Goal: Complete application form: Complete application form

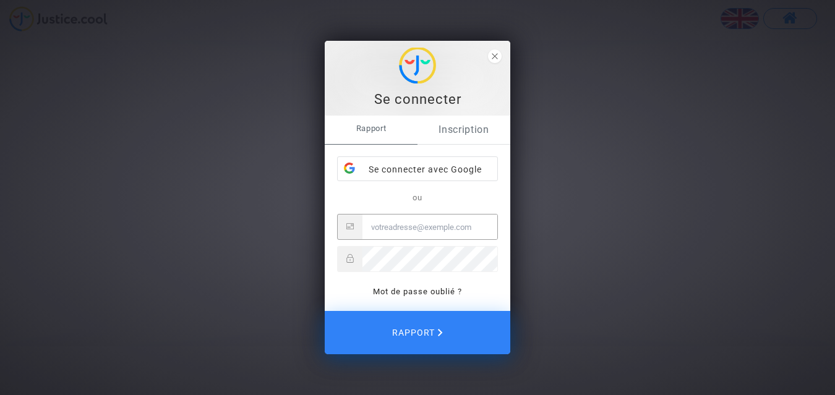
click at [463, 132] on font "Inscription" at bounding box center [464, 130] width 51 height 12
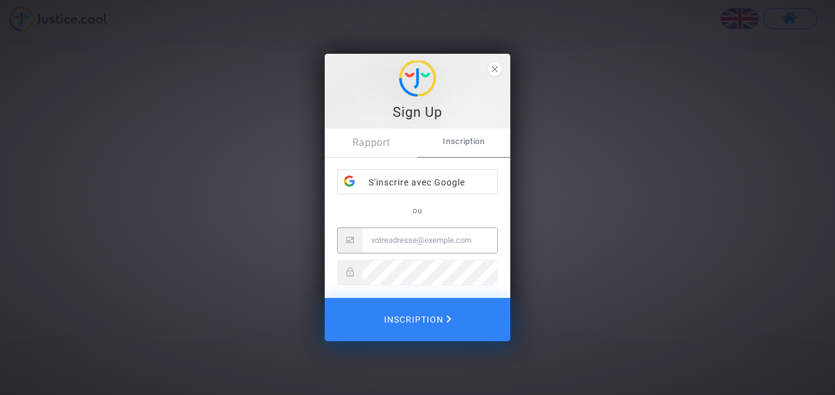
click at [400, 239] on input "E-mail" at bounding box center [430, 240] width 135 height 25
type input "[EMAIL_ADDRESS][DOMAIN_NAME]"
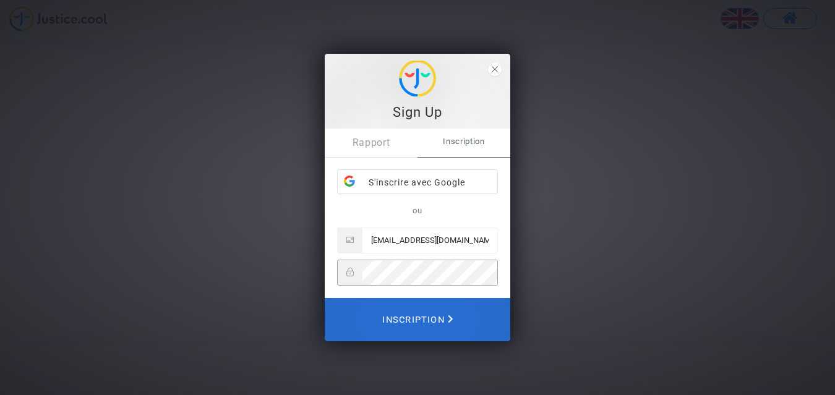
click at [420, 312] on span "Inscription" at bounding box center [417, 319] width 71 height 27
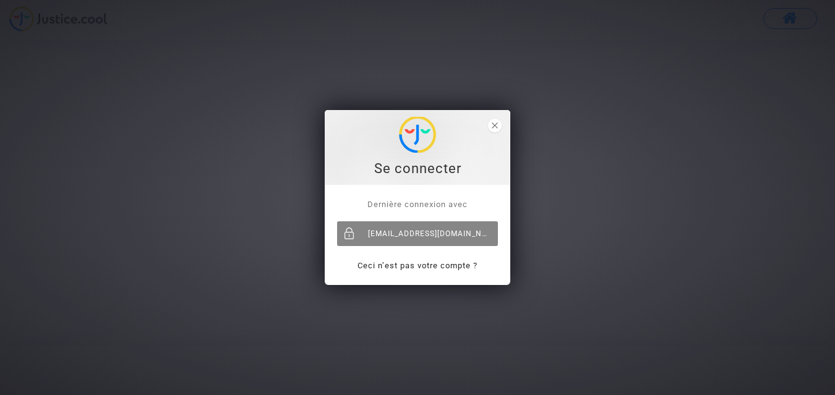
click at [431, 231] on div "[EMAIL_ADDRESS][DOMAIN_NAME]" at bounding box center [417, 233] width 161 height 25
click at [418, 231] on div "xulokopos@gmail.com" at bounding box center [417, 233] width 161 height 25
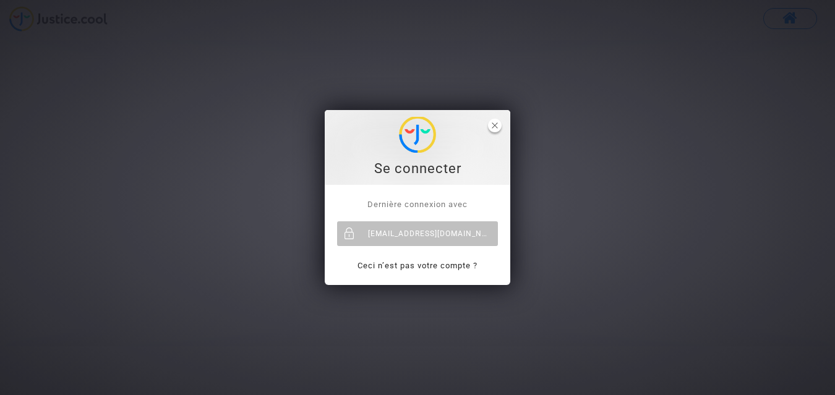
click at [496, 125] on icon "close" at bounding box center [495, 125] width 6 height 6
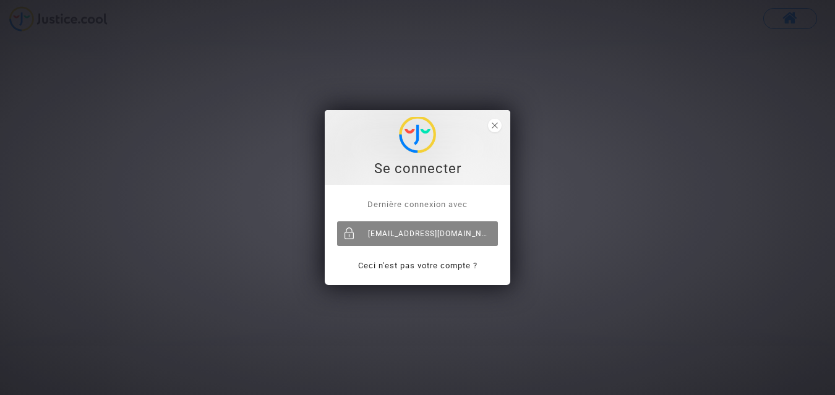
click at [393, 234] on font "[EMAIL_ADDRESS][DOMAIN_NAME]" at bounding box center [435, 234] width 134 height 9
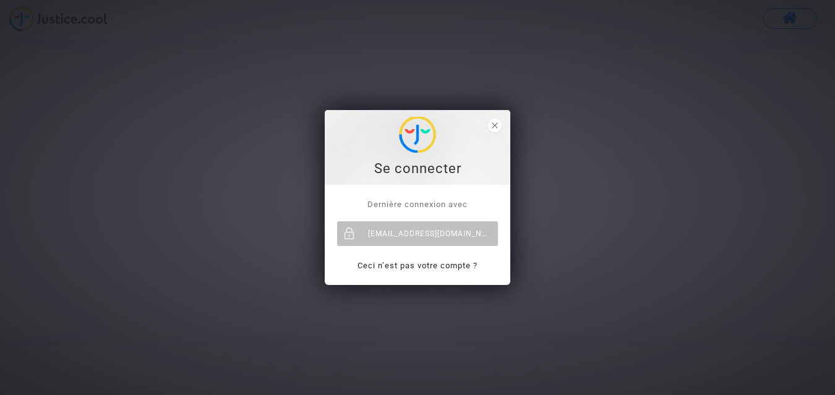
click at [413, 168] on div "Se connecter" at bounding box center [418, 169] width 172 height 19
click at [373, 135] on div "Se connecter" at bounding box center [418, 147] width 172 height 61
drag, startPoint x: 341, startPoint y: 210, endPoint x: 371, endPoint y: 260, distance: 58.6
click at [341, 212] on p "Dernière connexion avec" at bounding box center [417, 204] width 161 height 14
click at [429, 267] on link "Ceci n’est pas votre compte ?" at bounding box center [418, 265] width 120 height 9
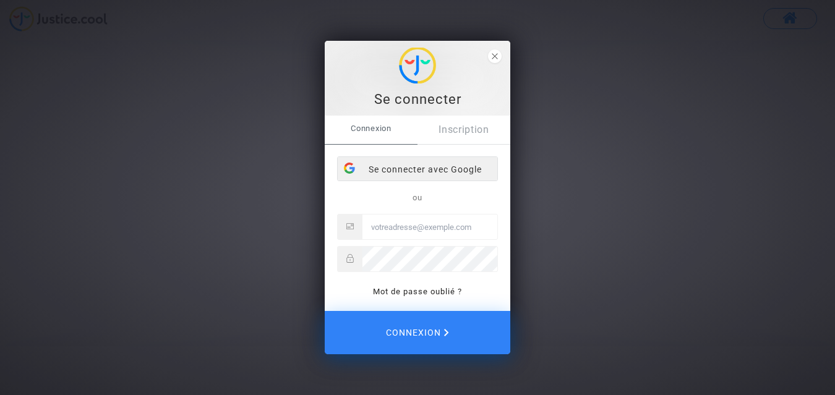
click at [419, 167] on div "Se connecter avec Google" at bounding box center [418, 169] width 160 height 25
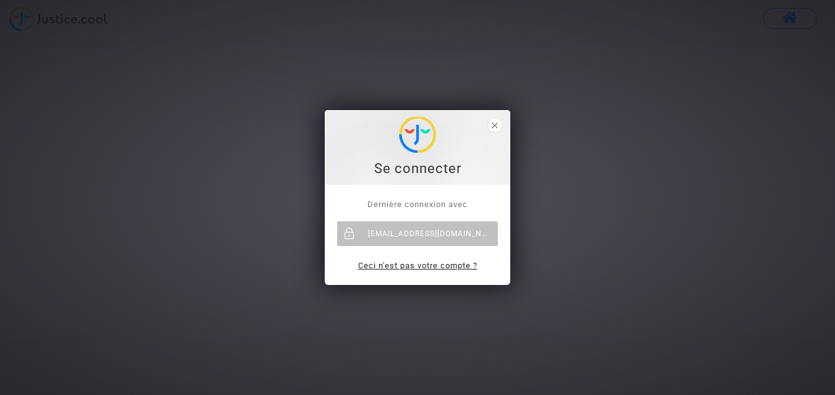
click at [423, 262] on font "Ceci n'est pas votre compte ?" at bounding box center [417, 265] width 119 height 9
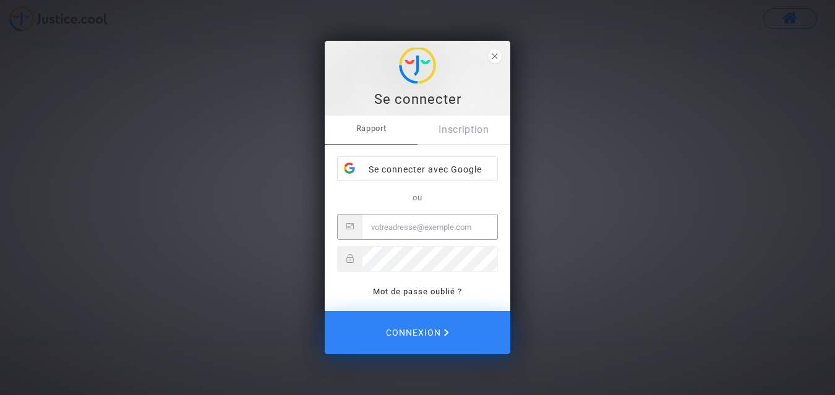
click at [408, 228] on input "E-mail" at bounding box center [430, 227] width 135 height 25
type input "[EMAIL_ADDRESS][DOMAIN_NAME]"
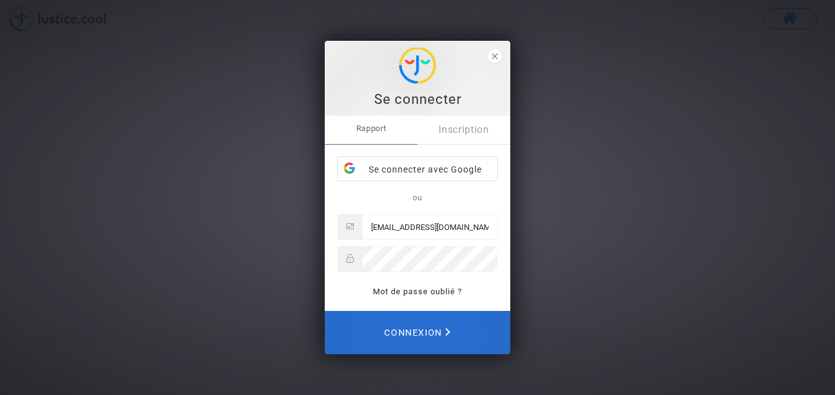
click at [422, 331] on font "Connexion" at bounding box center [413, 333] width 58 height 11
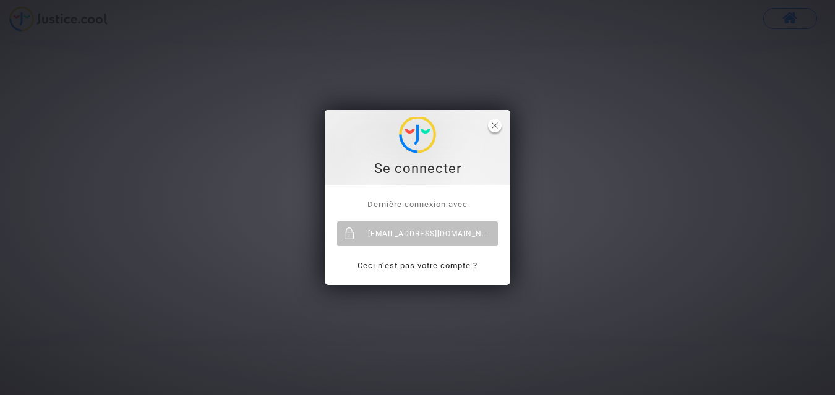
click at [495, 124] on icon "close" at bounding box center [495, 125] width 6 height 6
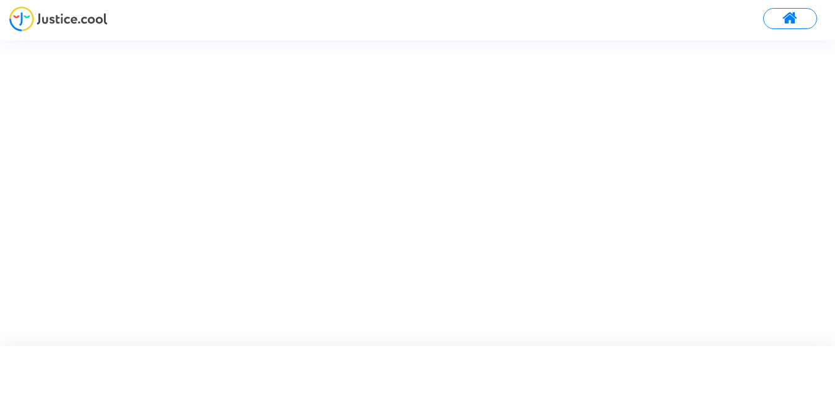
click at [788, 15] on span at bounding box center [790, 19] width 15 height 16
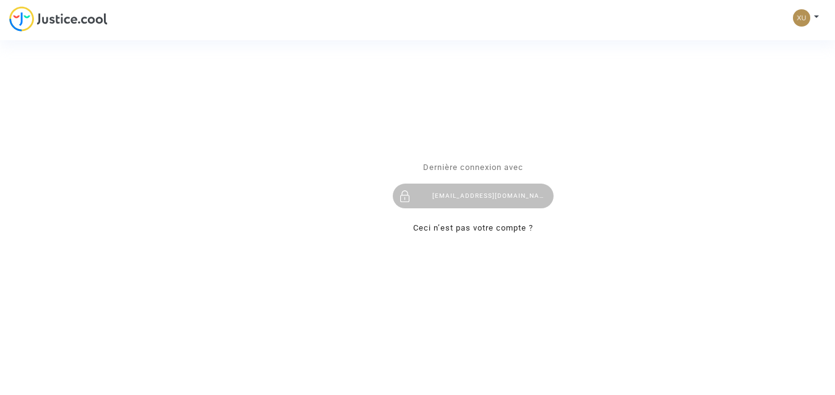
click at [815, 15] on div "Se connecter Dernière connexion avec [EMAIL_ADDRESS][DOMAIN_NAME] Ceci n’est pa…" at bounding box center [417, 197] width 835 height 395
click at [800, 17] on div "Se connecter Dernière connexion avec [EMAIL_ADDRESS][DOMAIN_NAME] Ceci n’est pa…" at bounding box center [417, 197] width 835 height 395
click at [813, 17] on div "Se connecter Dernière connexion avec [EMAIL_ADDRESS][DOMAIN_NAME] Ceci n’est pa…" at bounding box center [417, 197] width 835 height 395
click at [818, 16] on div "Se connecter Dernière connexion avec [EMAIL_ADDRESS][DOMAIN_NAME] Ceci n’est pa…" at bounding box center [417, 197] width 835 height 395
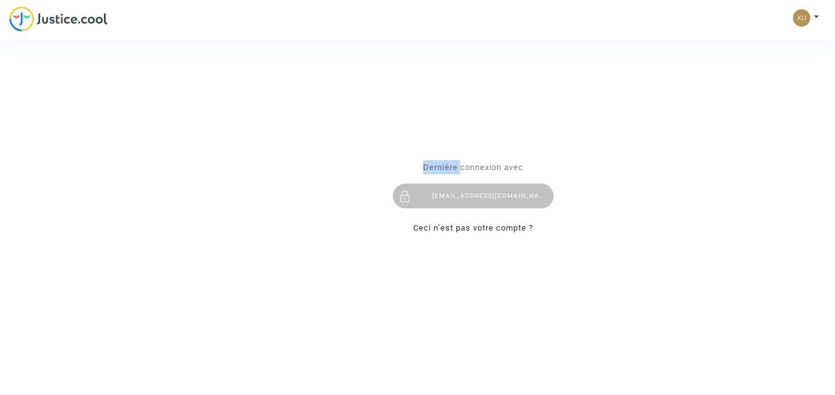
click at [818, 16] on div "Se connecter Dernière connexion avec [EMAIL_ADDRESS][DOMAIN_NAME] Ceci n’est pa…" at bounding box center [417, 197] width 835 height 395
click at [818, 16] on div "Se connecter Dernière connexion avec xulokopos@gmail.com Ceci n’est pas votre c…" at bounding box center [417, 197] width 835 height 395
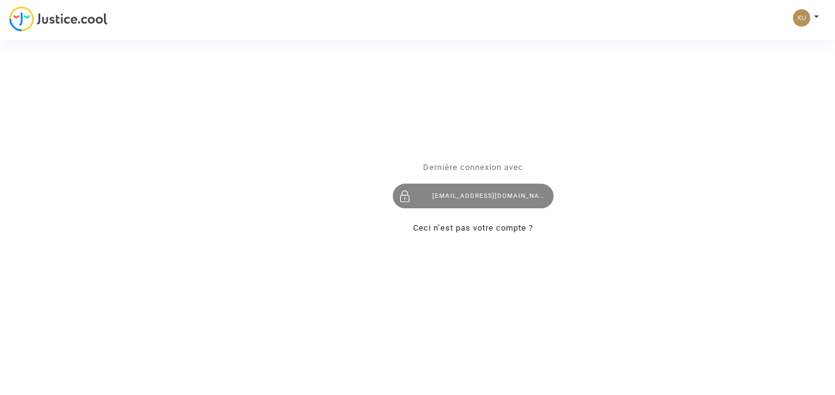
click at [453, 196] on div "xulokopos@gmail.com" at bounding box center [473, 196] width 161 height 25
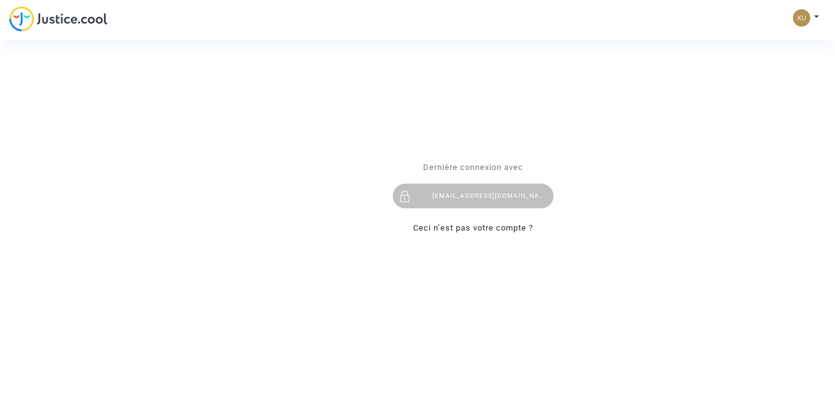
click at [79, 18] on div "Se connecter Dernière connexion avec [EMAIL_ADDRESS][DOMAIN_NAME] Ceci n’est pa…" at bounding box center [417, 197] width 835 height 395
click at [24, 19] on div "Se connecter Dernière connexion avec [EMAIL_ADDRESS][DOMAIN_NAME] Ceci n’est pa…" at bounding box center [417, 197] width 835 height 395
click at [74, 24] on div "Se connecter Dernière connexion avec [EMAIL_ADDRESS][DOMAIN_NAME] Ceci n’est pa…" at bounding box center [417, 197] width 835 height 395
click at [98, 24] on div "Se connecter Dernière connexion avec [EMAIL_ADDRESS][DOMAIN_NAME] Ceci n’est pa…" at bounding box center [417, 197] width 835 height 395
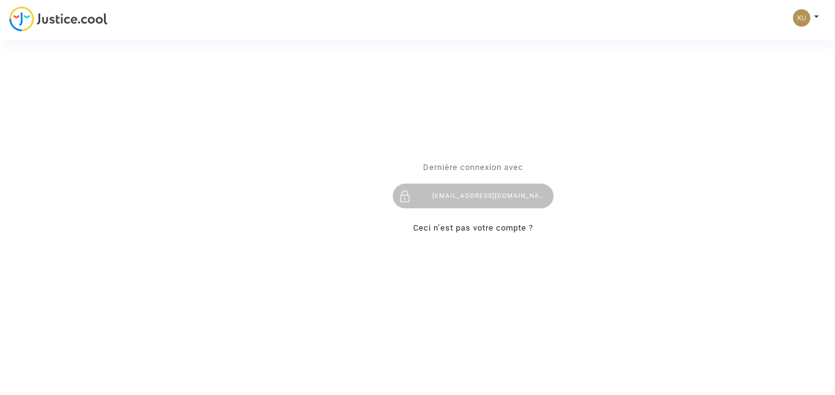
click at [82, 18] on div "Se connecter Dernière connexion avec [EMAIL_ADDRESS][DOMAIN_NAME] Ceci n’est pa…" at bounding box center [417, 197] width 835 height 395
click at [85, 18] on div "Se connecter Dernière connexion avec [EMAIL_ADDRESS][DOMAIN_NAME] Ceci n’est pa…" at bounding box center [417, 197] width 835 height 395
click at [804, 14] on div "Se connecter Dernière connexion avec [EMAIL_ADDRESS][DOMAIN_NAME] Ceci n’est pa…" at bounding box center [417, 197] width 835 height 395
click at [815, 16] on div "Se connecter Dernière connexion avec [EMAIL_ADDRESS][DOMAIN_NAME] Ceci n’est pa…" at bounding box center [417, 197] width 835 height 395
click at [815, 15] on div "Se connecter Dernière connexion avec [EMAIL_ADDRESS][DOMAIN_NAME] Ceci n’est pa…" at bounding box center [417, 197] width 835 height 395
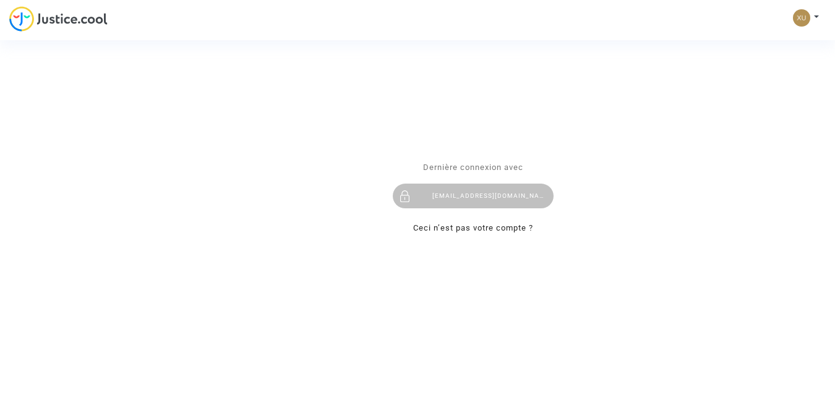
click at [564, 155] on div "Se connecter Dernière connexion avec [EMAIL_ADDRESS][DOMAIN_NAME] Ceci n’est pa…" at bounding box center [417, 197] width 835 height 395
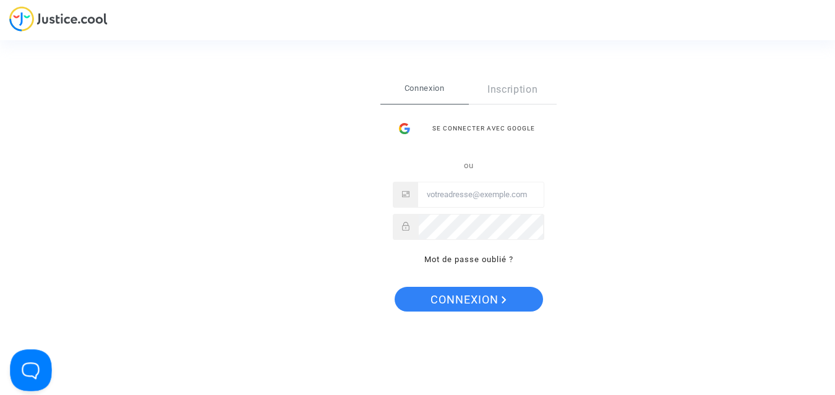
click at [21, 362] on button "Open Beacon popover" at bounding box center [28, 368] width 37 height 37
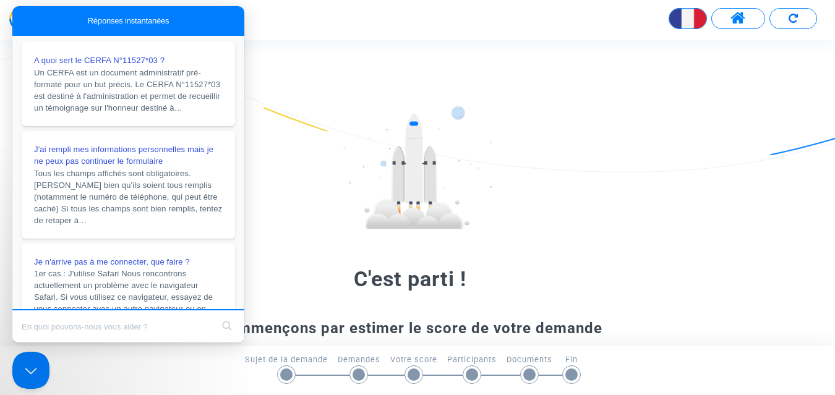
drag, startPoint x: 238, startPoint y: 72, endPoint x: 261, endPoint y: 250, distance: 179.6
click at [30, 367] on button "Close Beacon popover" at bounding box center [28, 368] width 37 height 37
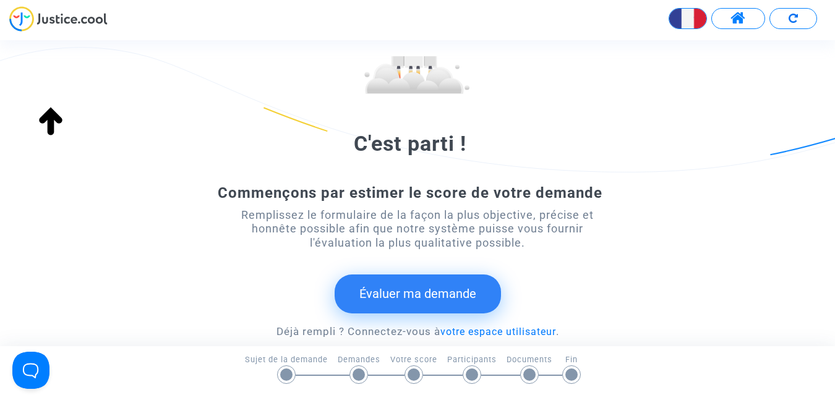
scroll to position [234, 0]
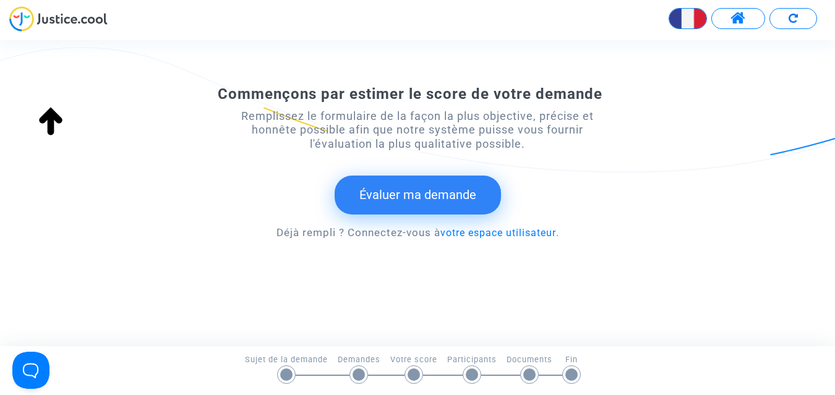
click at [426, 194] on button "Évaluer ma demande" at bounding box center [418, 195] width 166 height 38
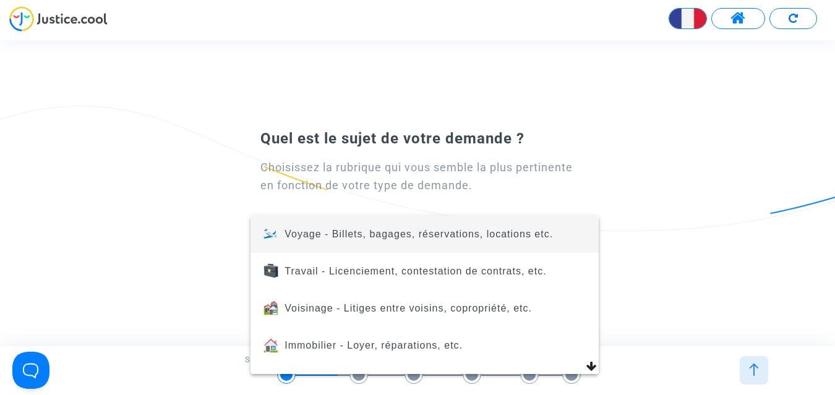
click at [390, 236] on span "Voyage - Billets, bagages, réservations, locations etc." at bounding box center [419, 234] width 268 height 11
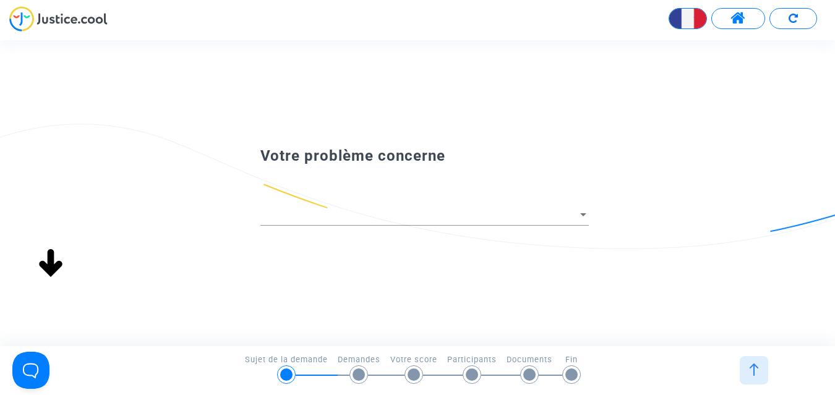
scroll to position [0, 0]
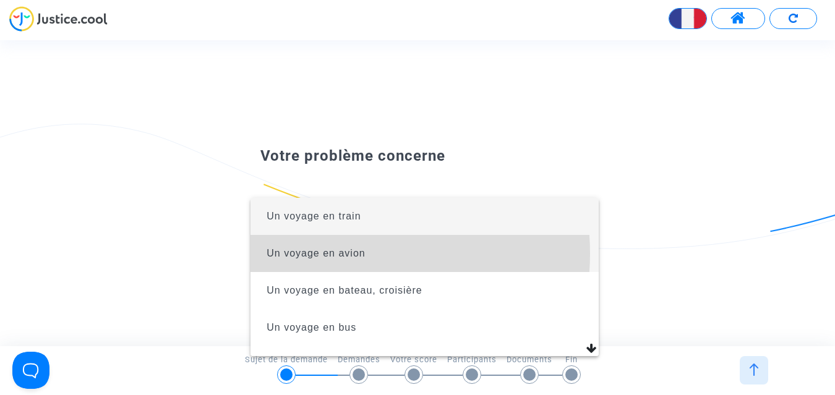
click at [333, 254] on span "Un voyage en avion" at bounding box center [316, 253] width 98 height 11
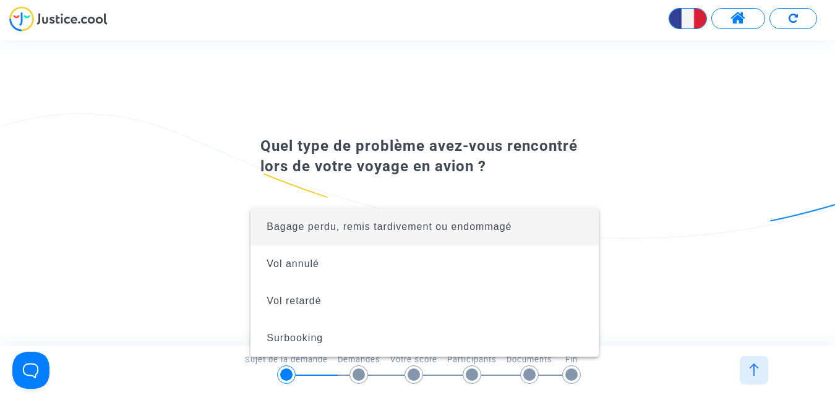
click at [192, 241] on div at bounding box center [417, 197] width 835 height 395
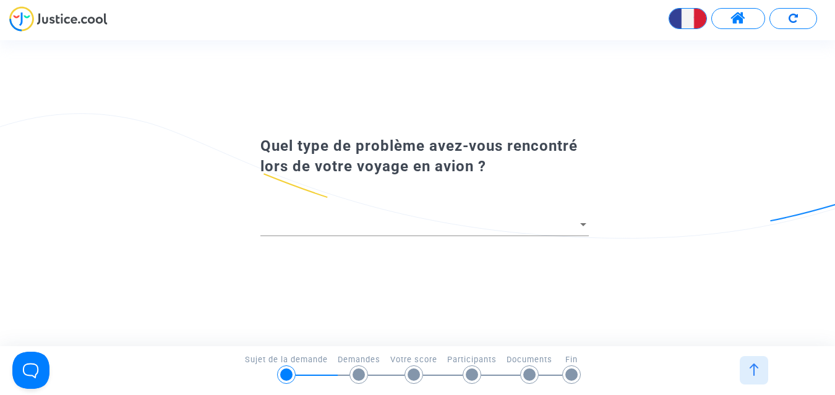
click at [582, 224] on div at bounding box center [583, 224] width 6 height 3
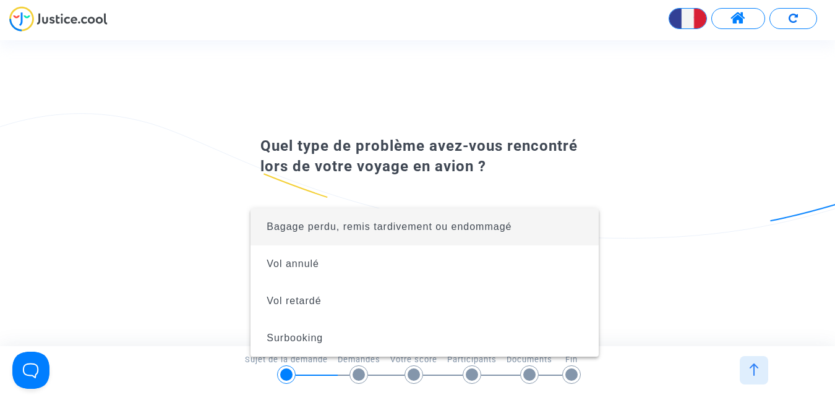
click at [582, 224] on span "Bagage perdu, remis tardivement ou endommagé" at bounding box center [424, 226] width 328 height 37
